Goal: Task Accomplishment & Management: Use online tool/utility

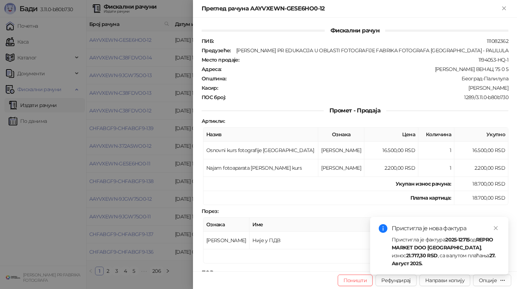
click at [46, 200] on div at bounding box center [258, 144] width 517 height 289
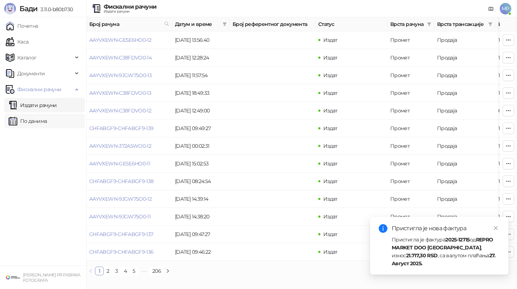
click at [47, 120] on link "По данима" at bounding box center [28, 121] width 38 height 14
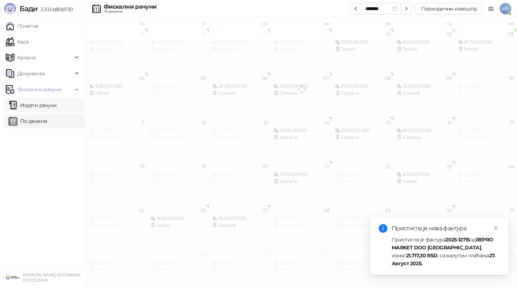
click at [54, 102] on link "Издати рачуни" at bounding box center [33, 105] width 48 height 14
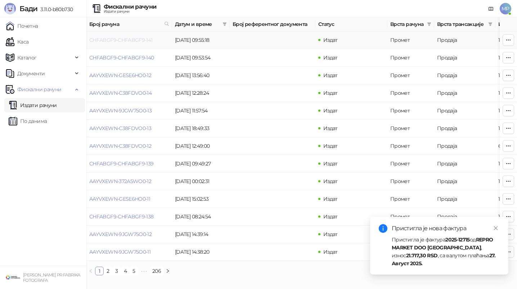
click at [144, 40] on link "CHFABGF9-CHFABGF9-141" at bounding box center [120, 40] width 63 height 6
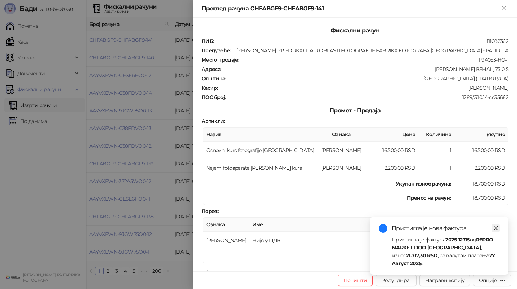
click at [495, 228] on icon "close" at bounding box center [496, 228] width 5 height 5
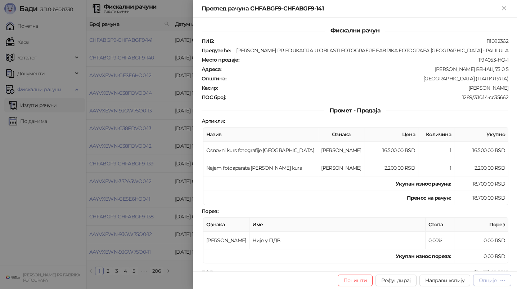
click at [495, 282] on div "Опције" at bounding box center [488, 280] width 18 height 6
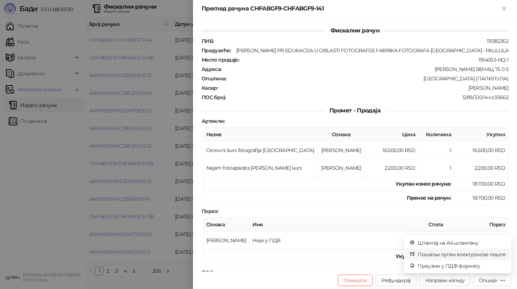
click at [465, 255] on span "Пошаљи путем електронске поште" at bounding box center [462, 254] width 88 height 8
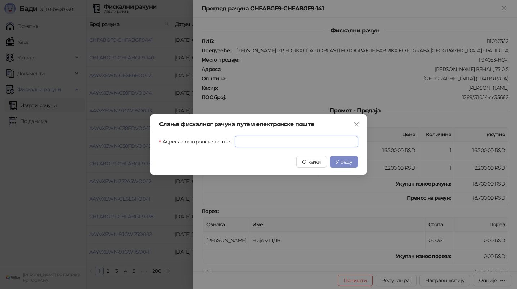
click at [337, 142] on input "Адреса електронске поште" at bounding box center [296, 142] width 123 height 12
paste input "**********"
type input "**********"
click at [349, 164] on span "У реду" at bounding box center [344, 162] width 17 height 6
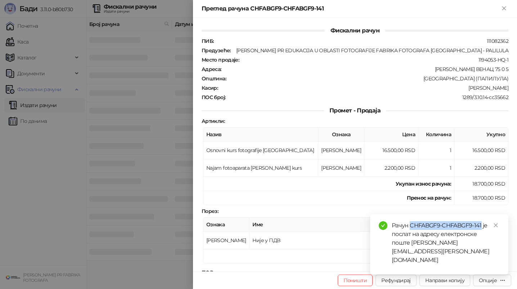
drag, startPoint x: 411, startPoint y: 241, endPoint x: 483, endPoint y: 240, distance: 72.1
click at [482, 240] on div "Рачун CHFABGF9-CHFABGF9-141 је послат на адресу електронске поште [PERSON_NAME]…" at bounding box center [446, 242] width 108 height 43
copy div "CHFABGF9-CHFABGF9-141"
click at [146, 59] on div at bounding box center [258, 144] width 517 height 289
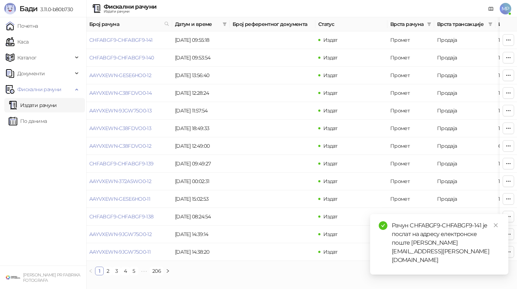
click at [142, 58] on link "CHFABGF9-CHFABGF9-140" at bounding box center [121, 57] width 65 height 6
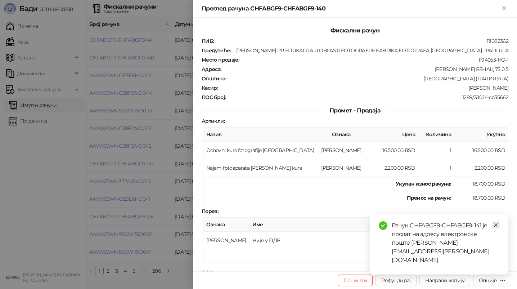
click at [497, 227] on icon "close" at bounding box center [496, 225] width 4 height 4
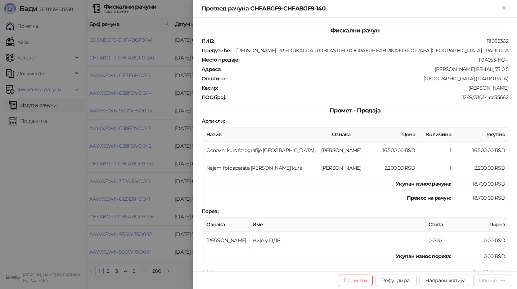
click at [490, 276] on button "Опције" at bounding box center [492, 281] width 38 height 12
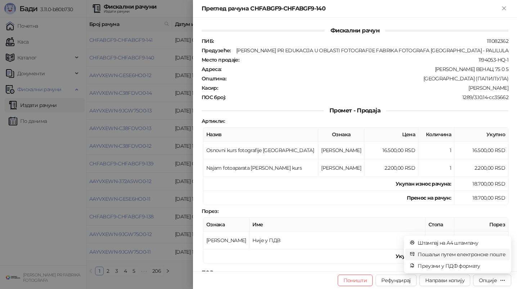
click at [480, 253] on span "Пошаљи путем електронске поште" at bounding box center [462, 254] width 88 height 8
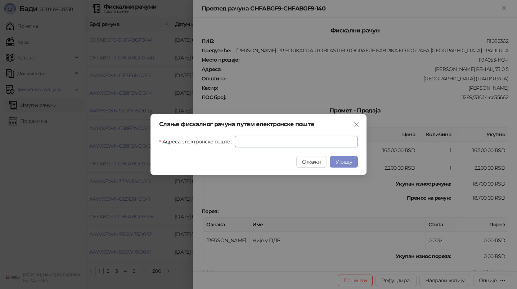
click at [340, 141] on input "Адреса електронске поште" at bounding box center [296, 142] width 123 height 12
paste input "**********"
type input "**********"
click at [346, 162] on span "У реду" at bounding box center [344, 162] width 17 height 6
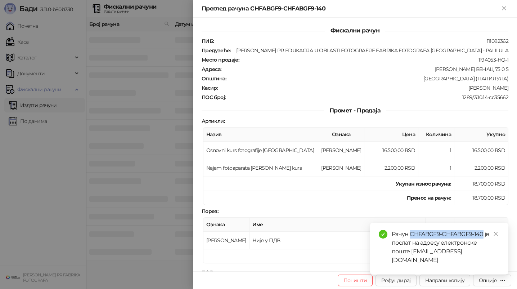
drag, startPoint x: 411, startPoint y: 242, endPoint x: 483, endPoint y: 242, distance: 72.4
click at [483, 242] on div "Рачун CHFABGF9-CHFABGF9-140 је послат на адресу електронске поште [EMAIL_ADDRES…" at bounding box center [446, 247] width 108 height 35
copy div "CHFABGF9-CHFABGF9-140"
click at [102, 226] on div at bounding box center [258, 144] width 517 height 289
